Goal: Information Seeking & Learning: Compare options

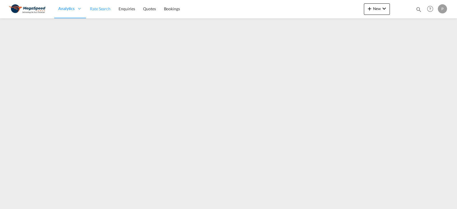
click at [98, 10] on span "Rate Search" at bounding box center [100, 8] width 21 height 5
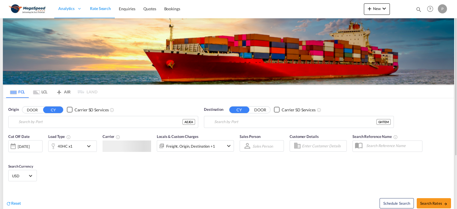
type input "[GEOGRAPHIC_DATA], [GEOGRAPHIC_DATA]"
type input "Tema, GHTEM"
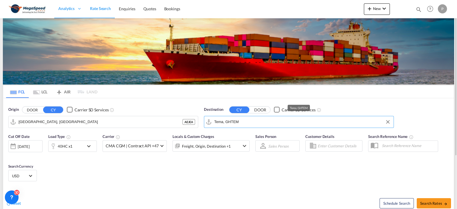
click at [237, 121] on input "Tema, GHTEM" at bounding box center [302, 122] width 177 height 9
click at [390, 121] on button "Clear Input" at bounding box center [388, 122] width 9 height 9
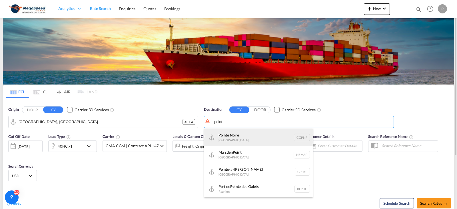
click at [223, 140] on div "Point e Noire Congo CGPNR" at bounding box center [258, 137] width 109 height 17
type input "Pointe Noire, CGPNR"
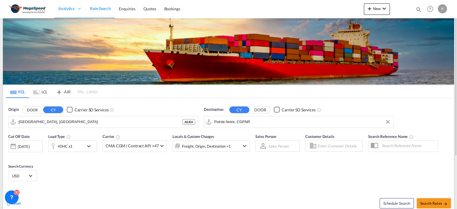
click at [89, 144] on md-icon "icon-chevron-down" at bounding box center [90, 146] width 10 height 7
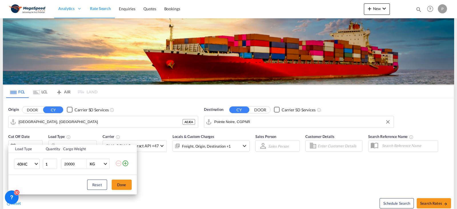
click at [165, 185] on div "Load Type Quantity Cargo Weight 40HC 20GP 40GP 40HC 45HC 20RE 40RE 40HR 20OT 40…" at bounding box center [228, 104] width 457 height 209
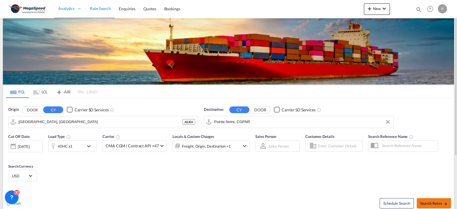
click at [432, 200] on button "Search Rates" at bounding box center [434, 203] width 34 height 10
type input "AEJEA to CGPNR / [DATE]"
